Goal: Transaction & Acquisition: Purchase product/service

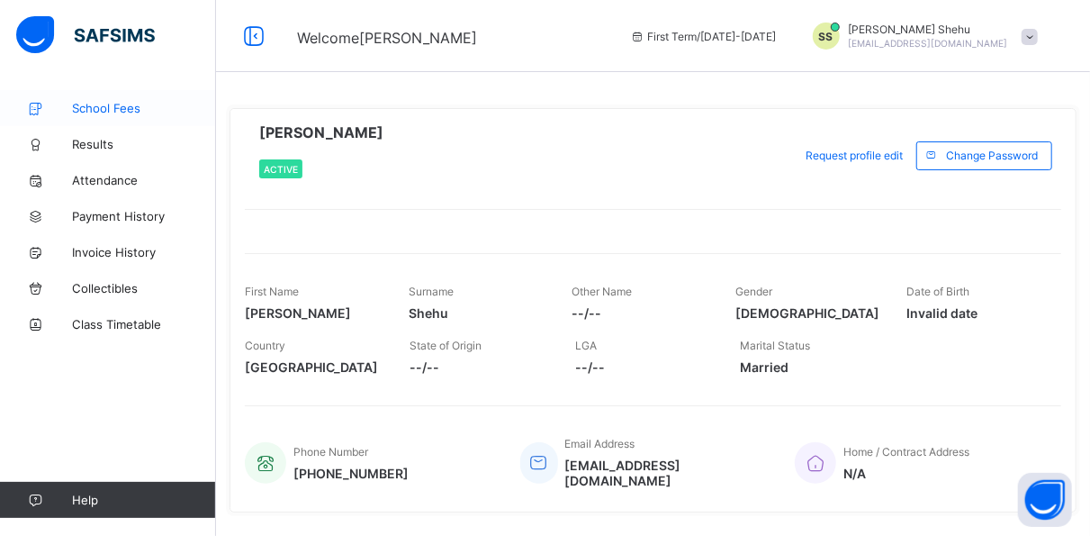
click at [111, 100] on link "School Fees" at bounding box center [108, 108] width 216 height 36
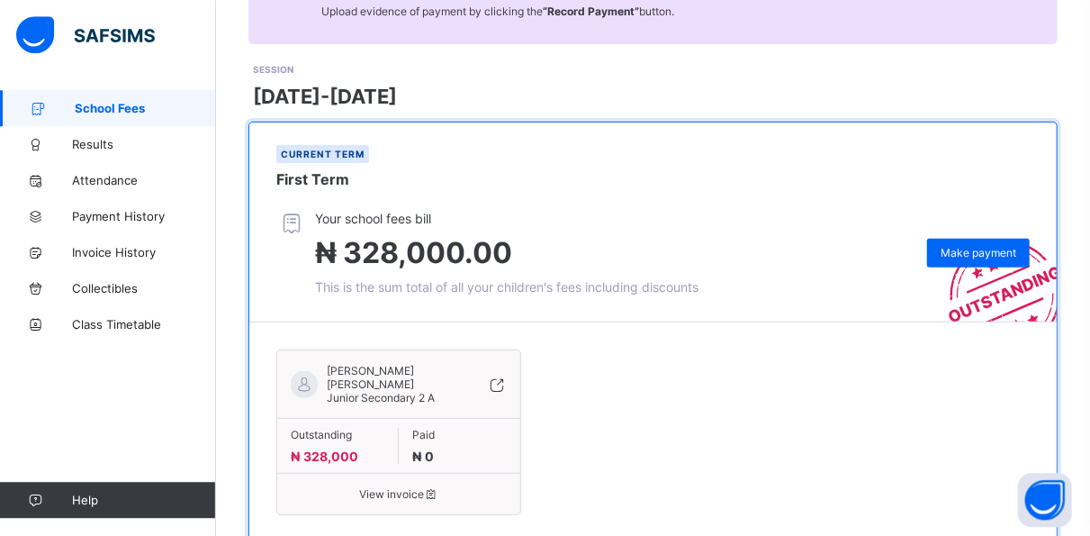
scroll to position [256, 0]
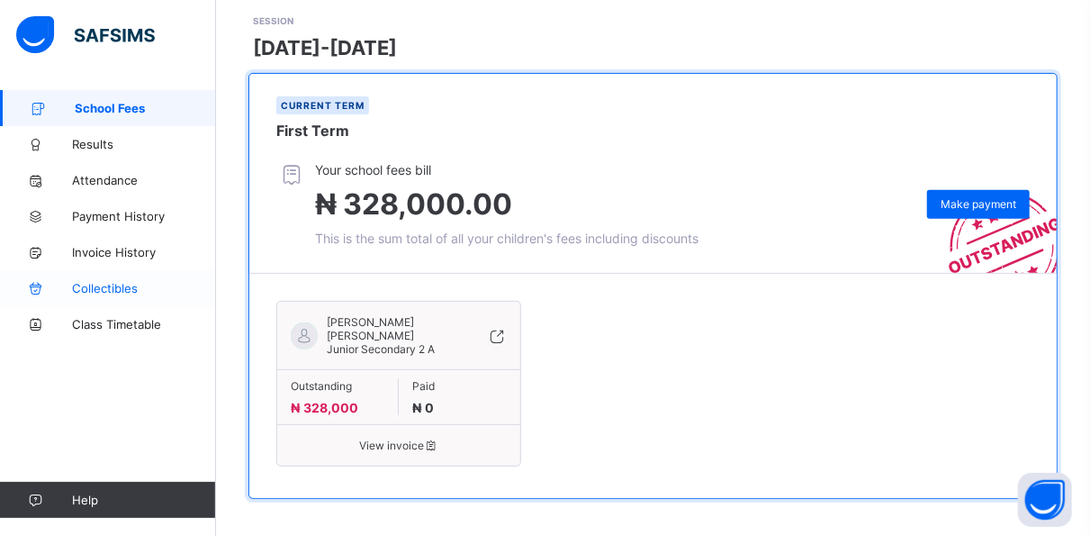
click at [118, 290] on span "Collectibles" at bounding box center [144, 288] width 144 height 14
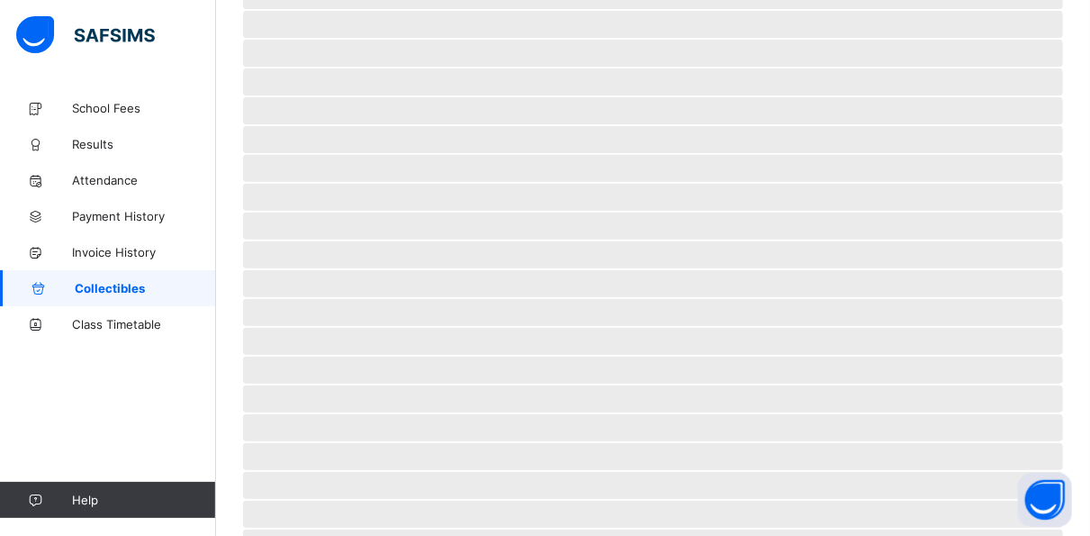
scroll to position [17, 0]
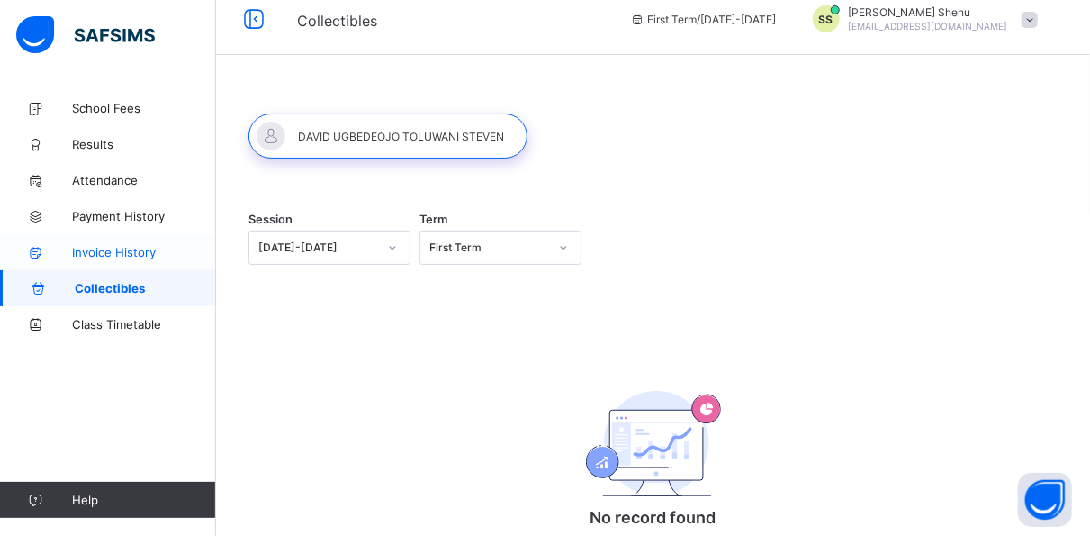
click at [121, 255] on span "Invoice History" at bounding box center [144, 252] width 144 height 14
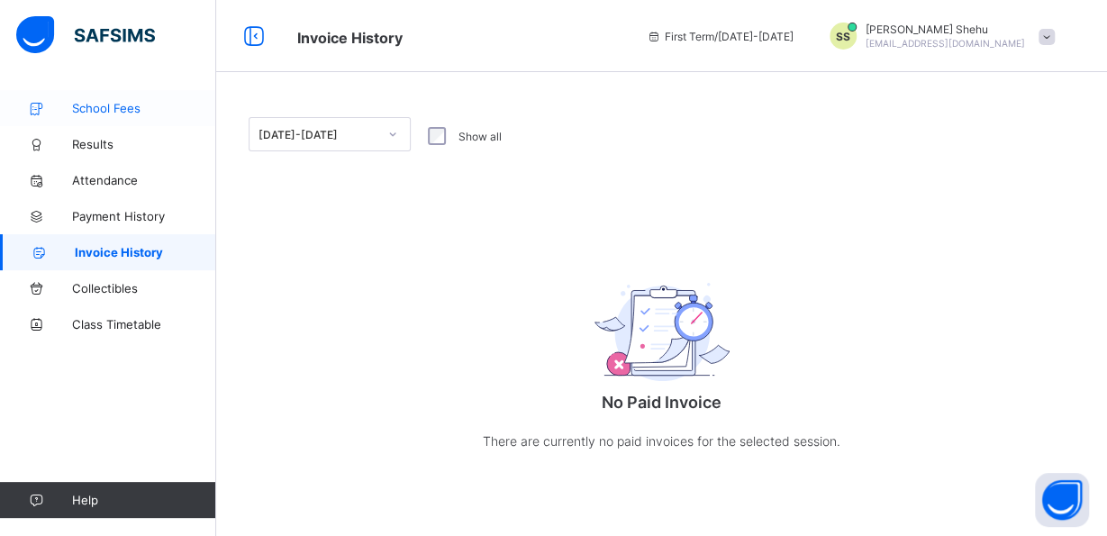
click at [106, 103] on span "School Fees" at bounding box center [144, 108] width 144 height 14
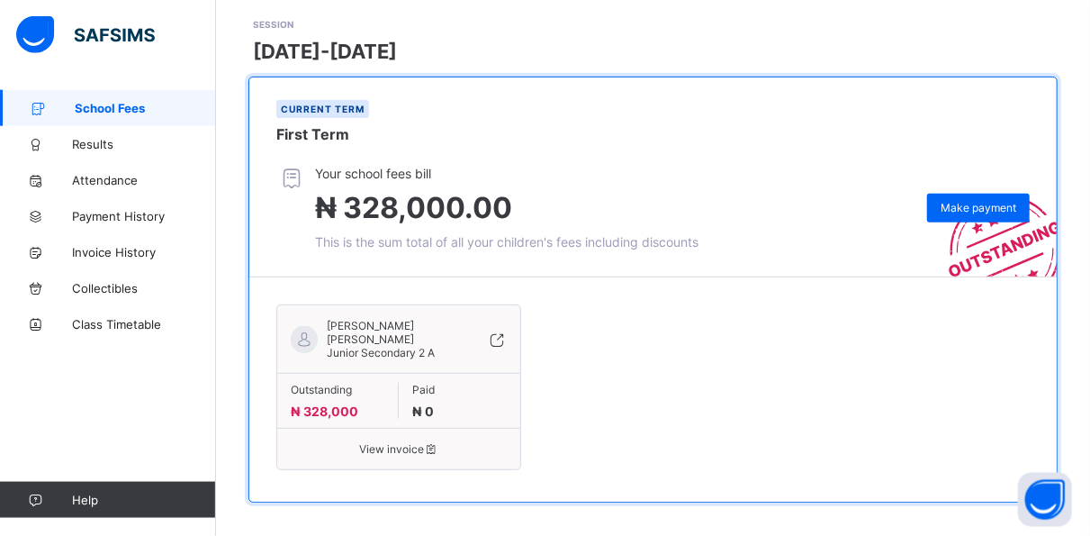
scroll to position [256, 0]
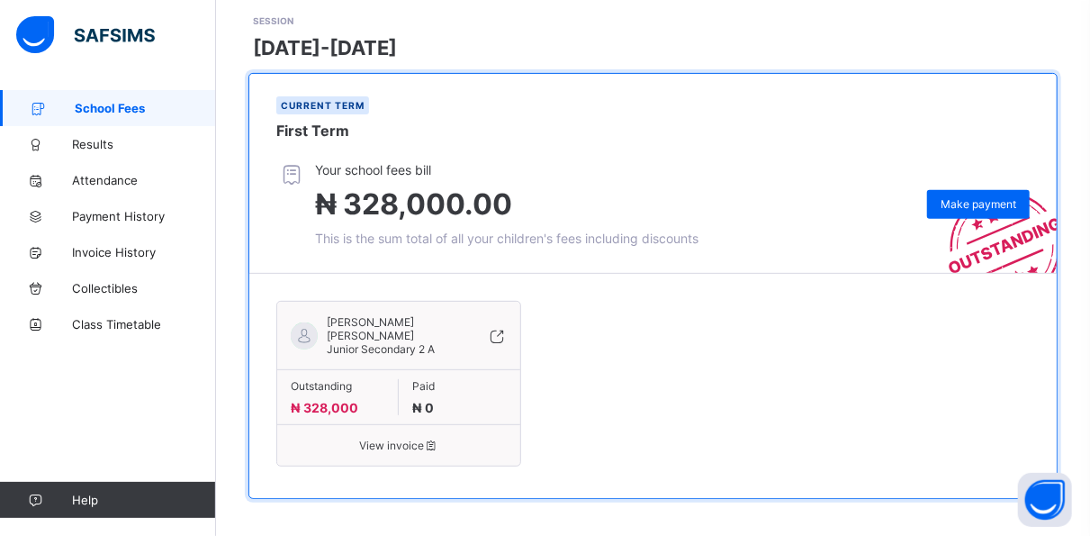
click at [392, 438] on span "View invoice" at bounding box center [399, 445] width 216 height 14
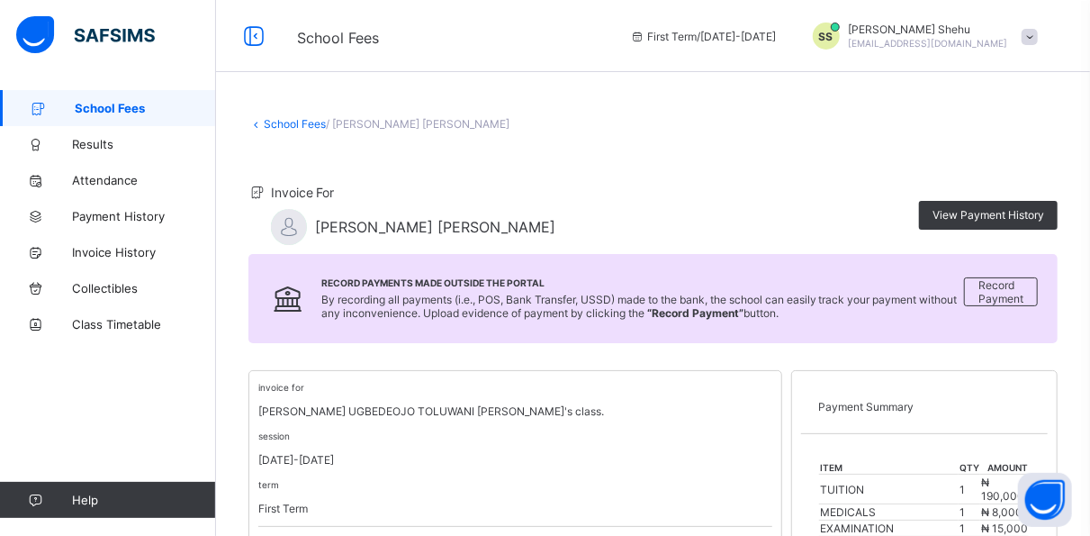
click at [1037, 32] on div "SS [PERSON_NAME] [EMAIL_ADDRESS][DOMAIN_NAME]" at bounding box center [921, 36] width 252 height 27
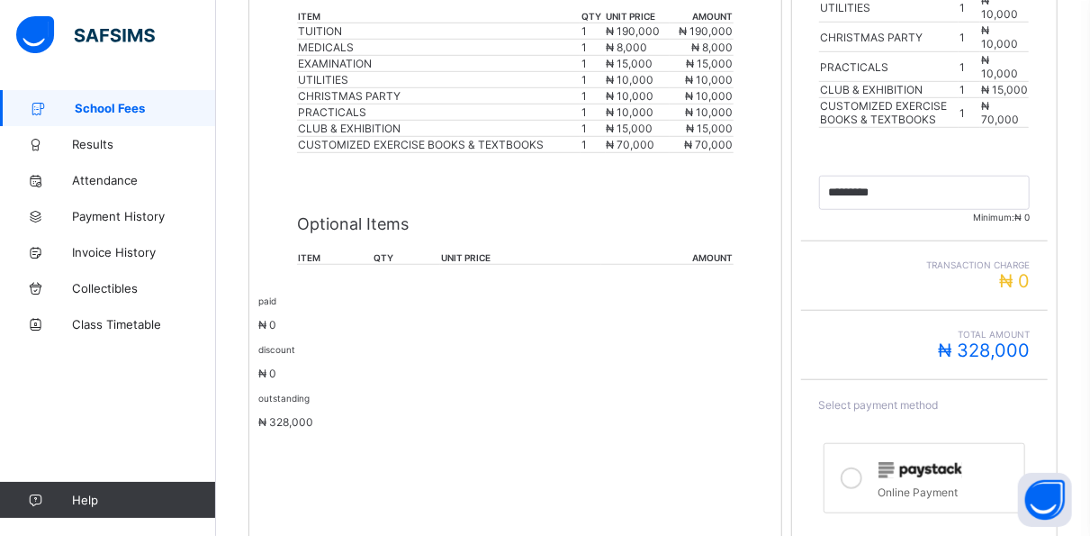
scroll to position [612, 0]
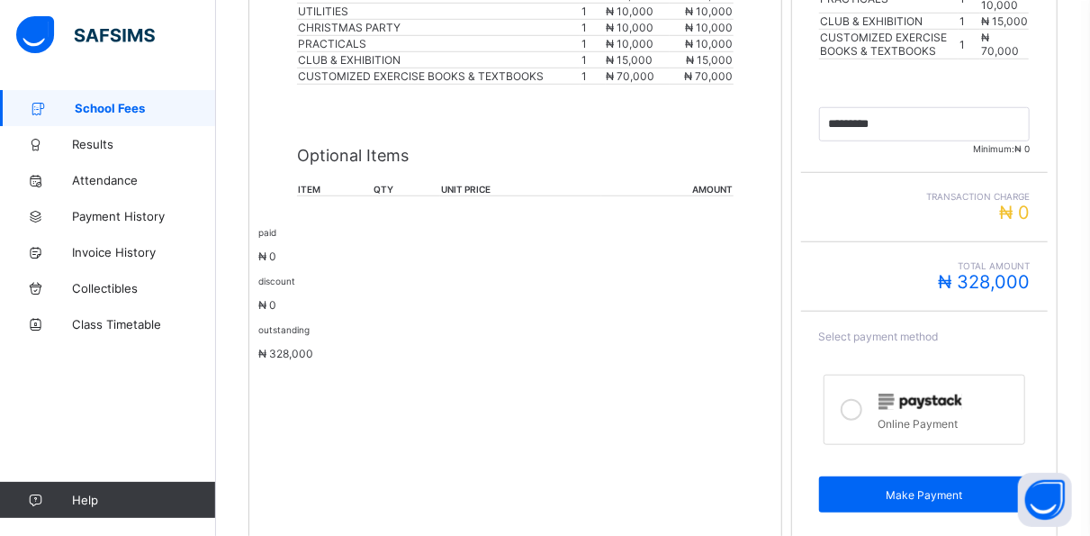
click at [863, 399] on icon at bounding box center [852, 410] width 22 height 22
click at [861, 399] on icon at bounding box center [852, 410] width 22 height 22
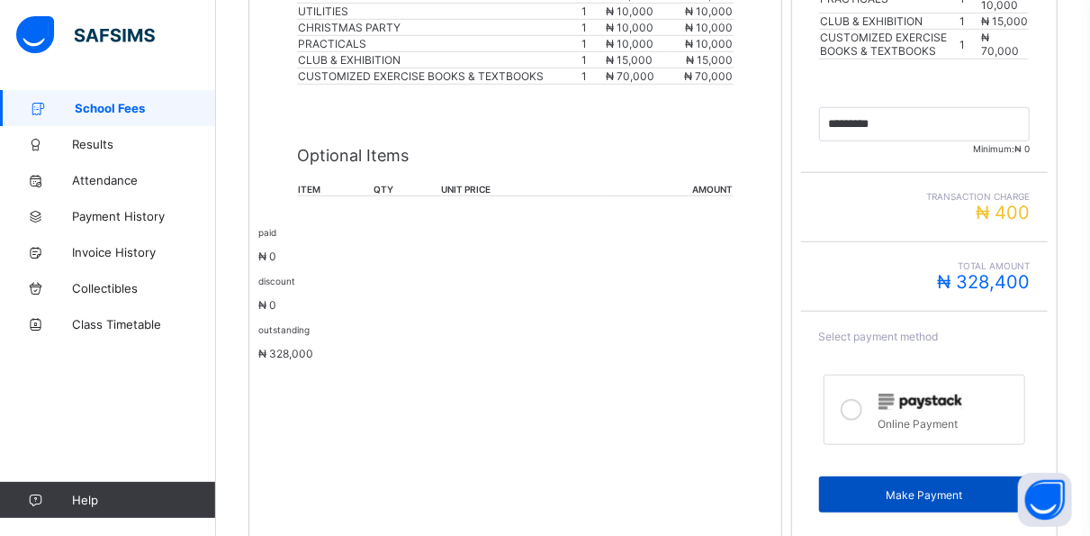
click at [935, 488] on span "Make Payment" at bounding box center [925, 495] width 184 height 14
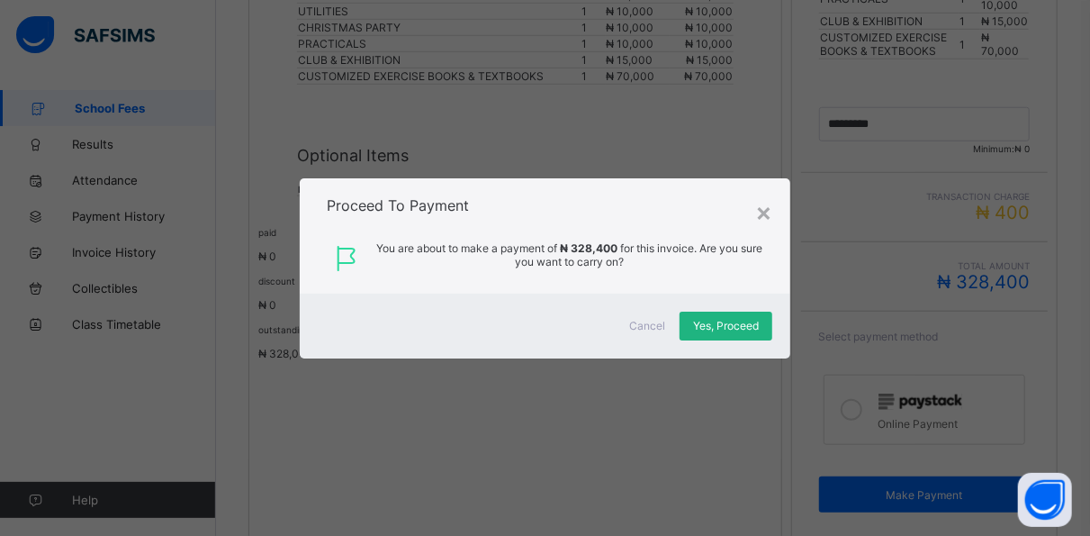
click at [719, 328] on span "Yes, Proceed" at bounding box center [726, 326] width 66 height 14
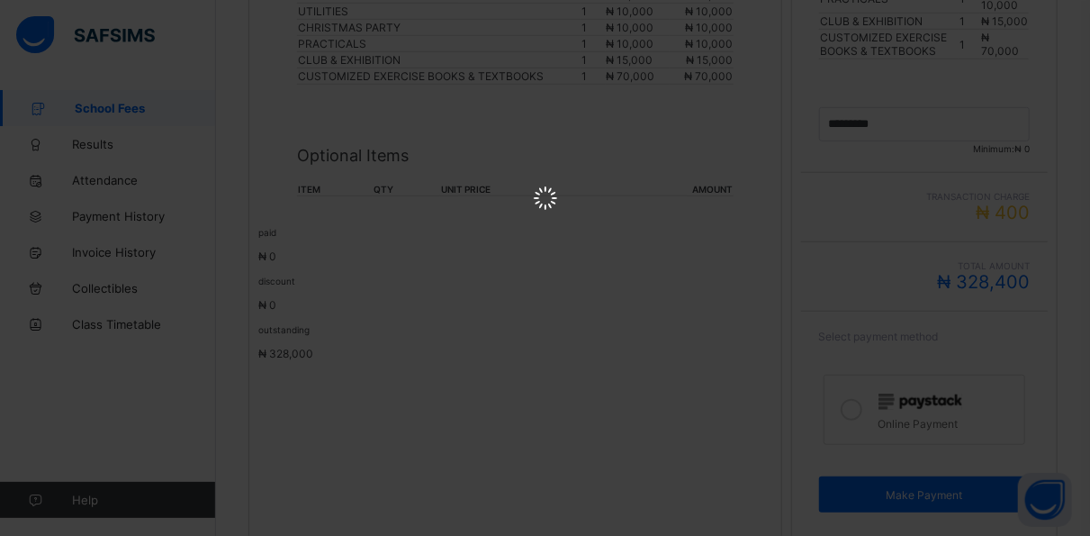
scroll to position [0, 0]
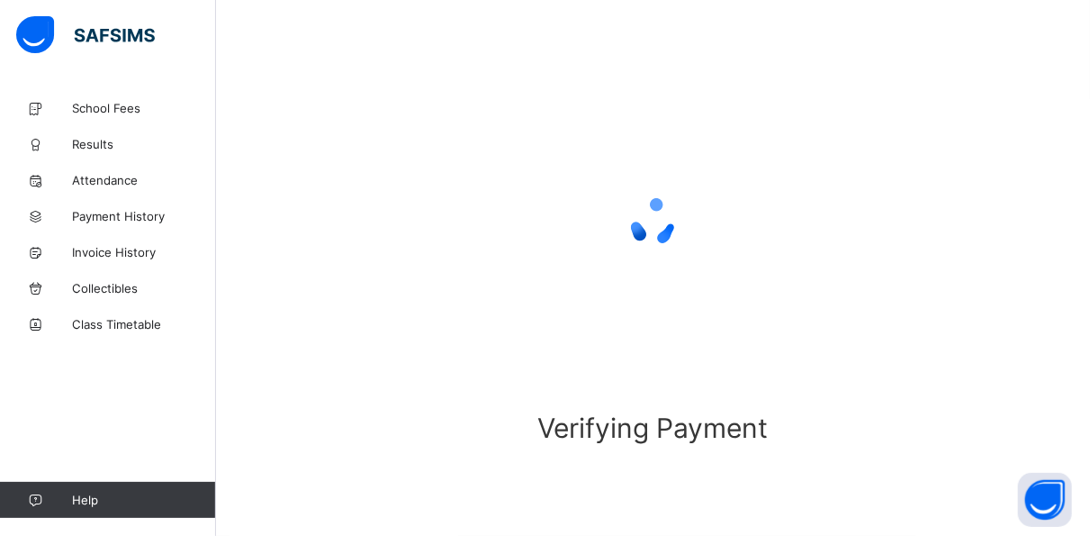
scroll to position [133, 0]
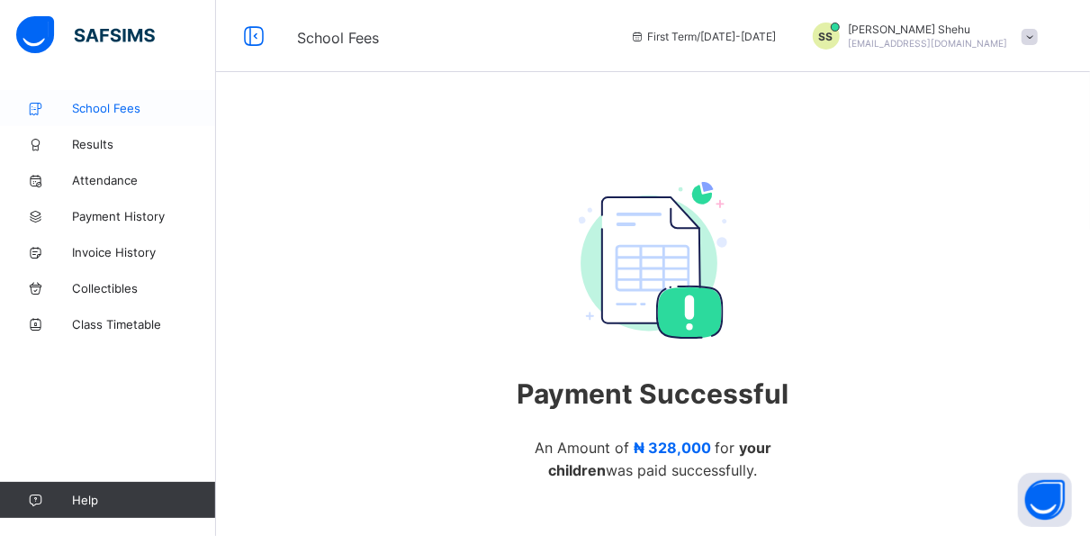
click at [96, 104] on span "School Fees" at bounding box center [144, 108] width 144 height 14
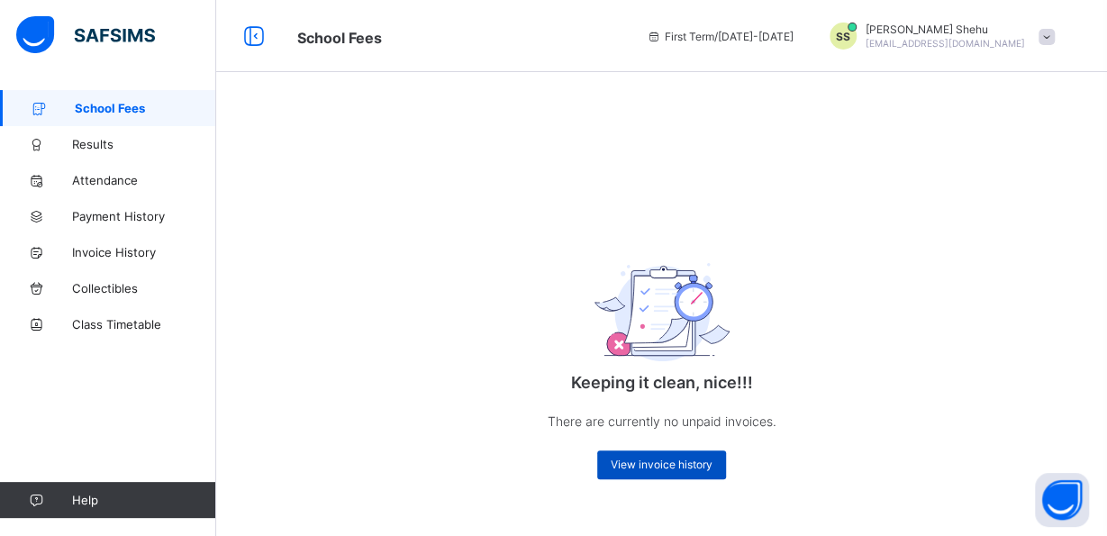
click at [638, 464] on span "View invoice history" at bounding box center [661, 464] width 102 height 14
click at [692, 465] on span "View invoice history" at bounding box center [661, 464] width 102 height 14
click at [653, 465] on span "View invoice history" at bounding box center [661, 464] width 102 height 14
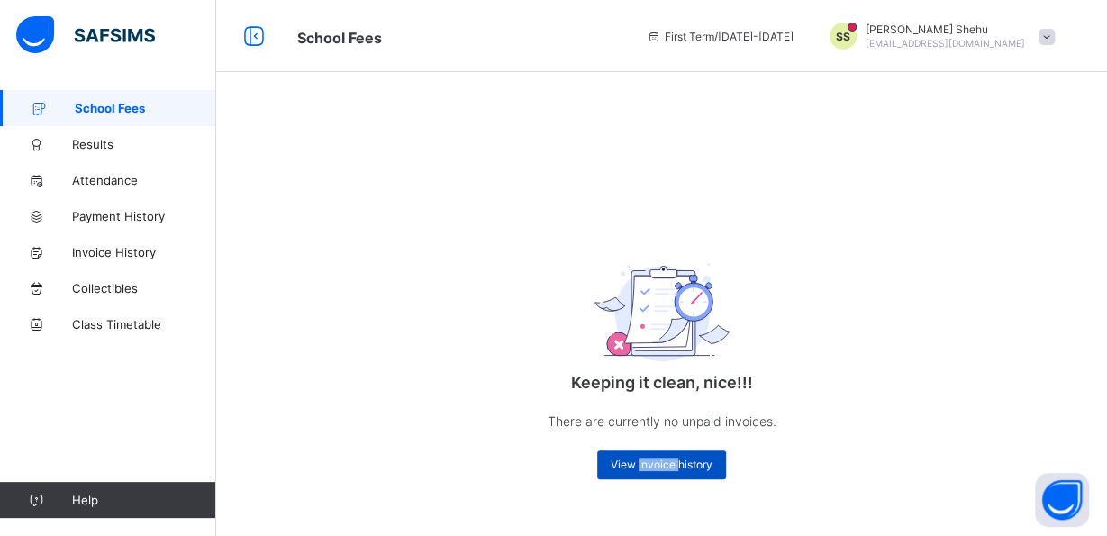
click at [653, 465] on span "View invoice history" at bounding box center [661, 464] width 102 height 14
click at [261, 27] on icon at bounding box center [254, 36] width 31 height 26
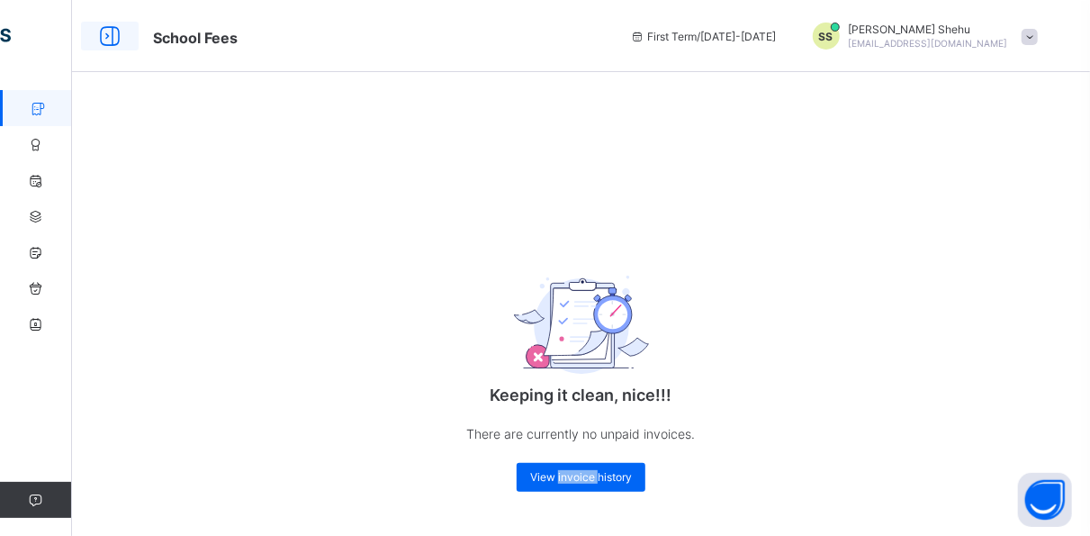
click at [102, 43] on icon at bounding box center [110, 36] width 31 height 26
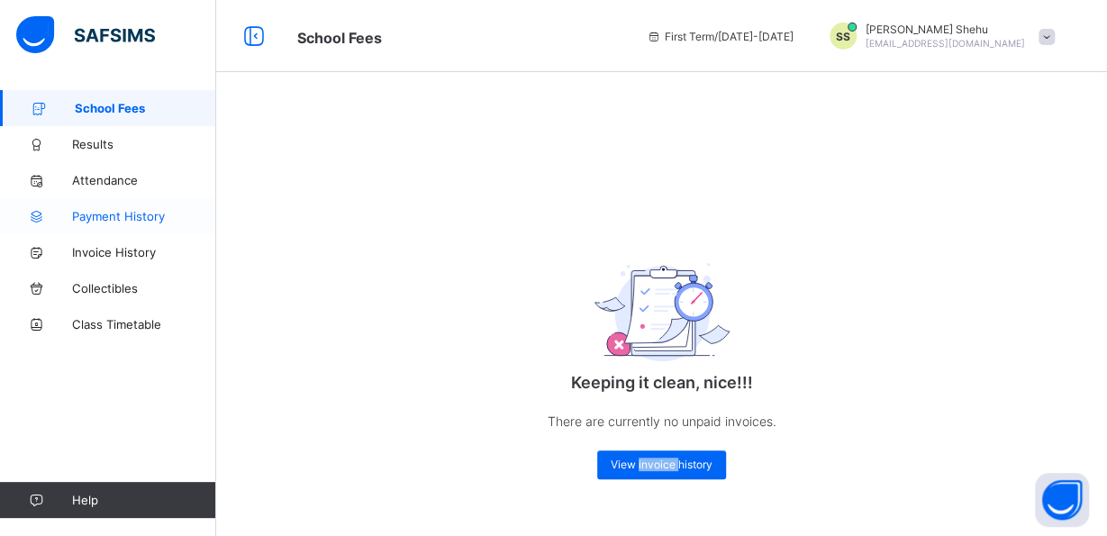
click at [110, 217] on span "Payment History" at bounding box center [144, 216] width 144 height 14
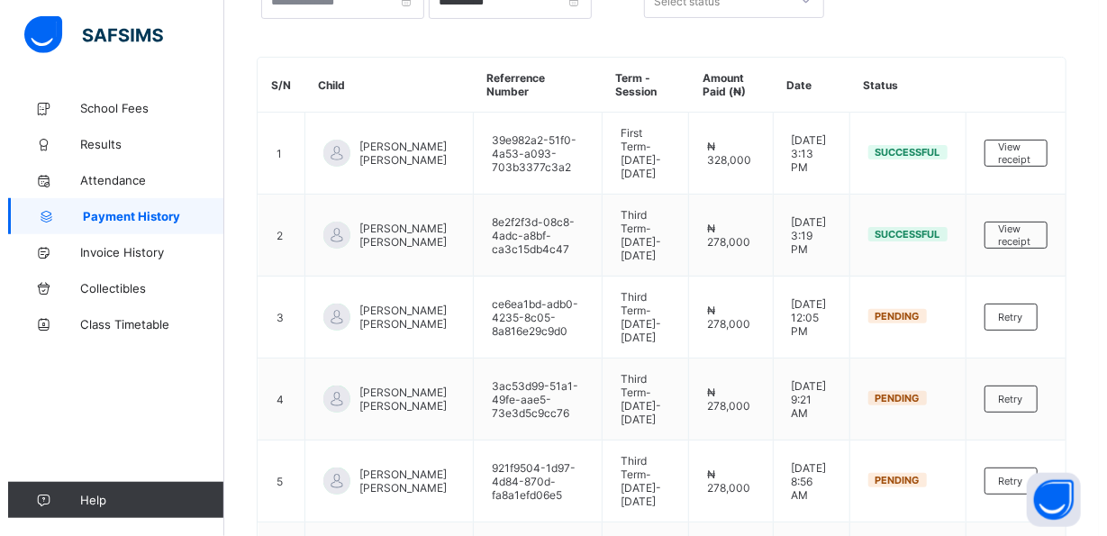
scroll to position [149, 0]
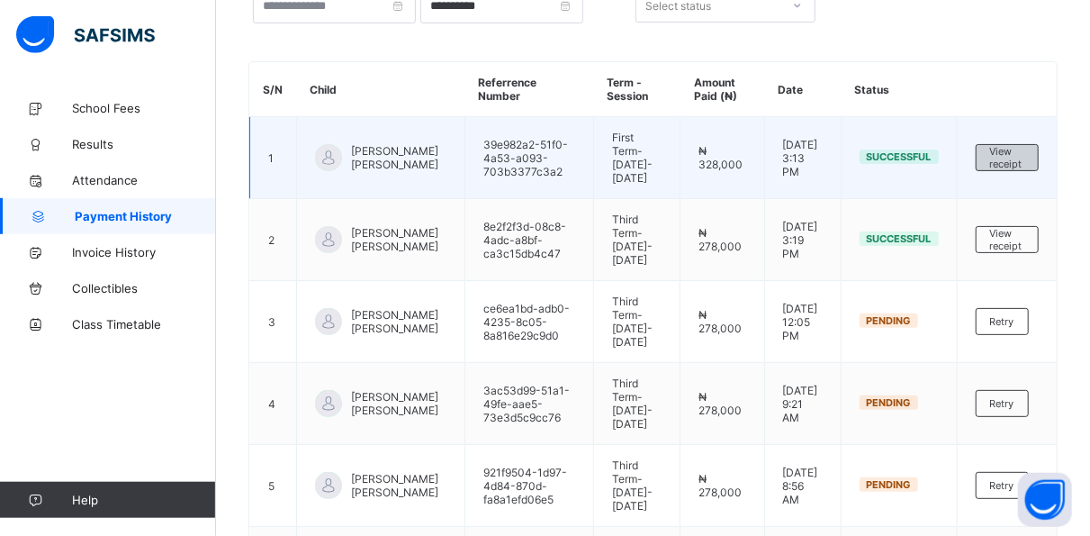
click at [1025, 168] on span "View receipt" at bounding box center [1007, 157] width 34 height 25
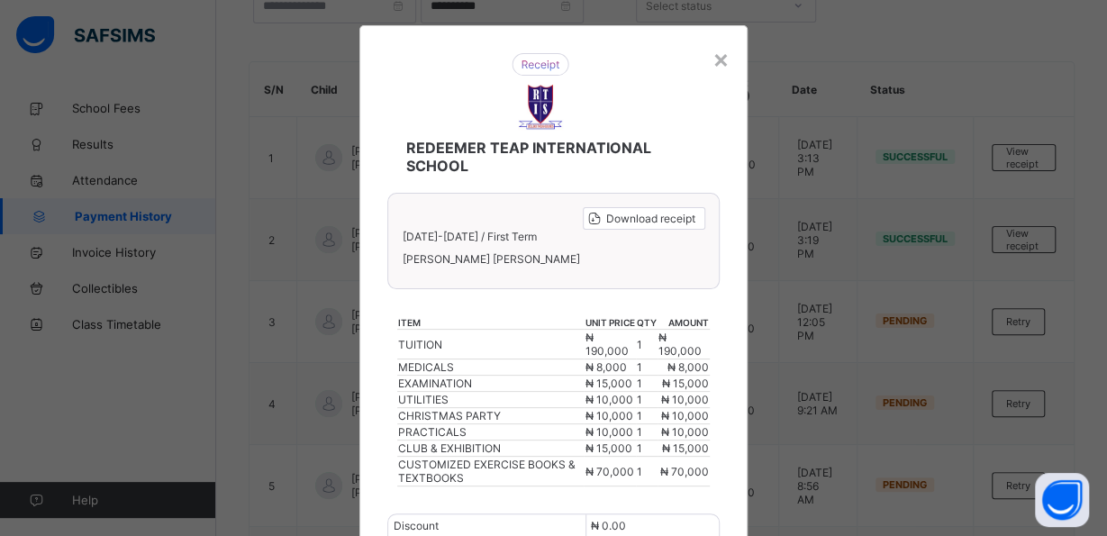
scroll to position [0, 0]
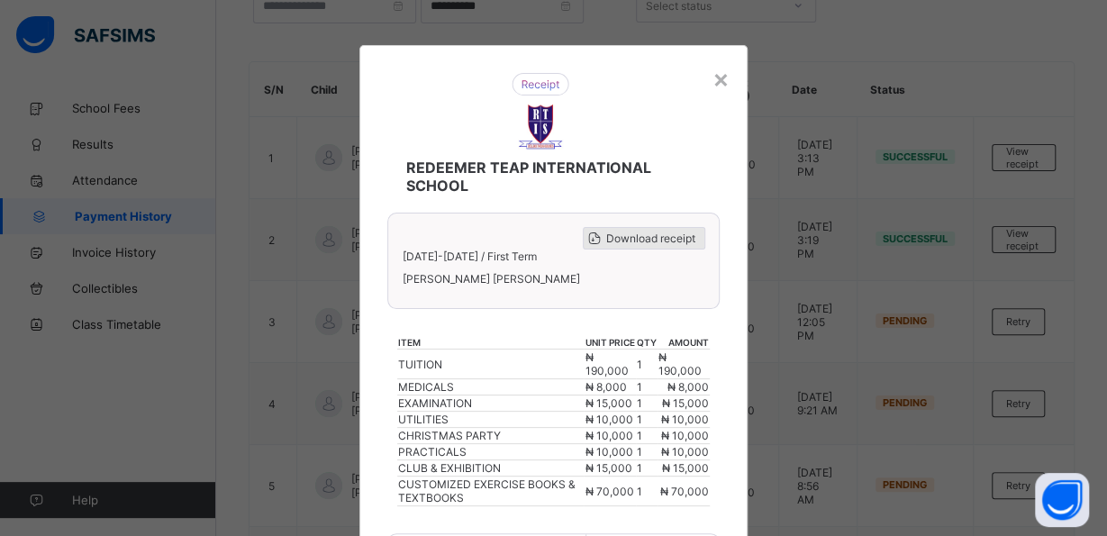
click at [660, 235] on span "Download receipt" at bounding box center [650, 238] width 89 height 14
click at [714, 77] on div "×" at bounding box center [720, 78] width 17 height 31
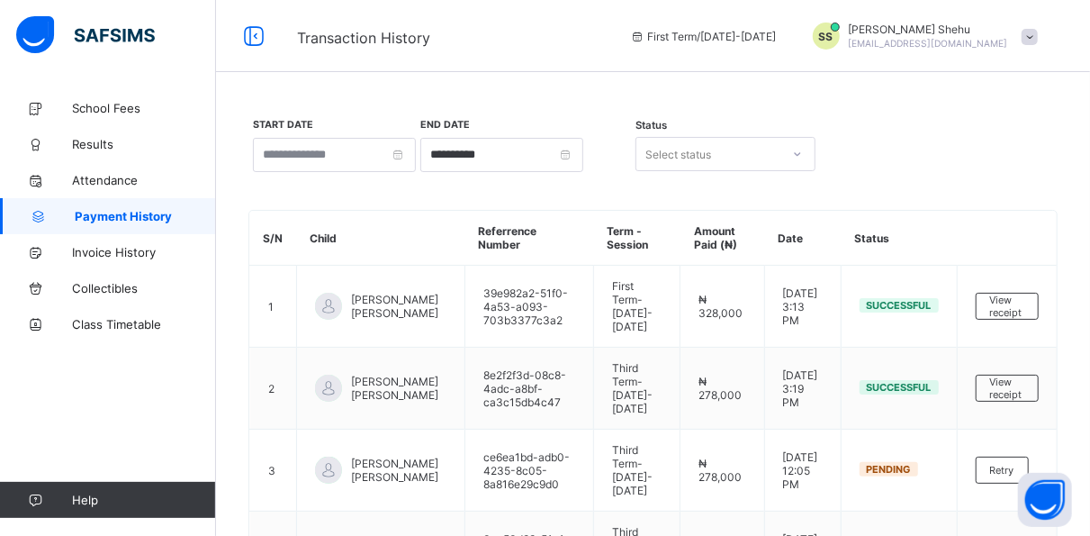
click at [921, 37] on div "[PERSON_NAME] [EMAIL_ADDRESS][DOMAIN_NAME]" at bounding box center [928, 36] width 159 height 27
click at [988, 142] on span "Profile" at bounding box center [979, 141] width 119 height 21
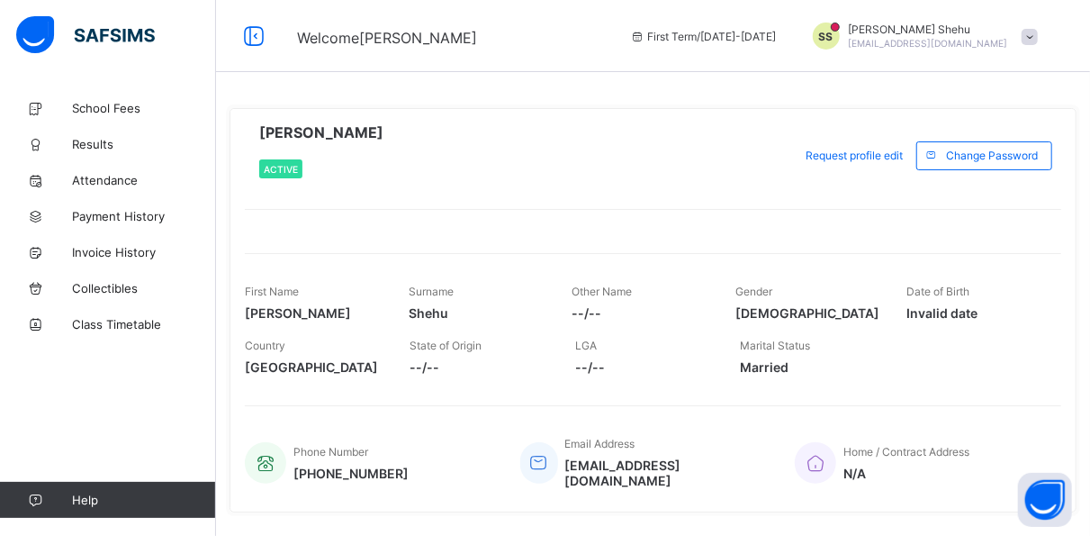
click at [1038, 38] on span at bounding box center [1030, 37] width 16 height 16
click at [689, 243] on div "[PERSON_NAME] Active Request profile edit Change email Change Password First Na…" at bounding box center [653, 310] width 847 height 404
